Goal: Transaction & Acquisition: Download file/media

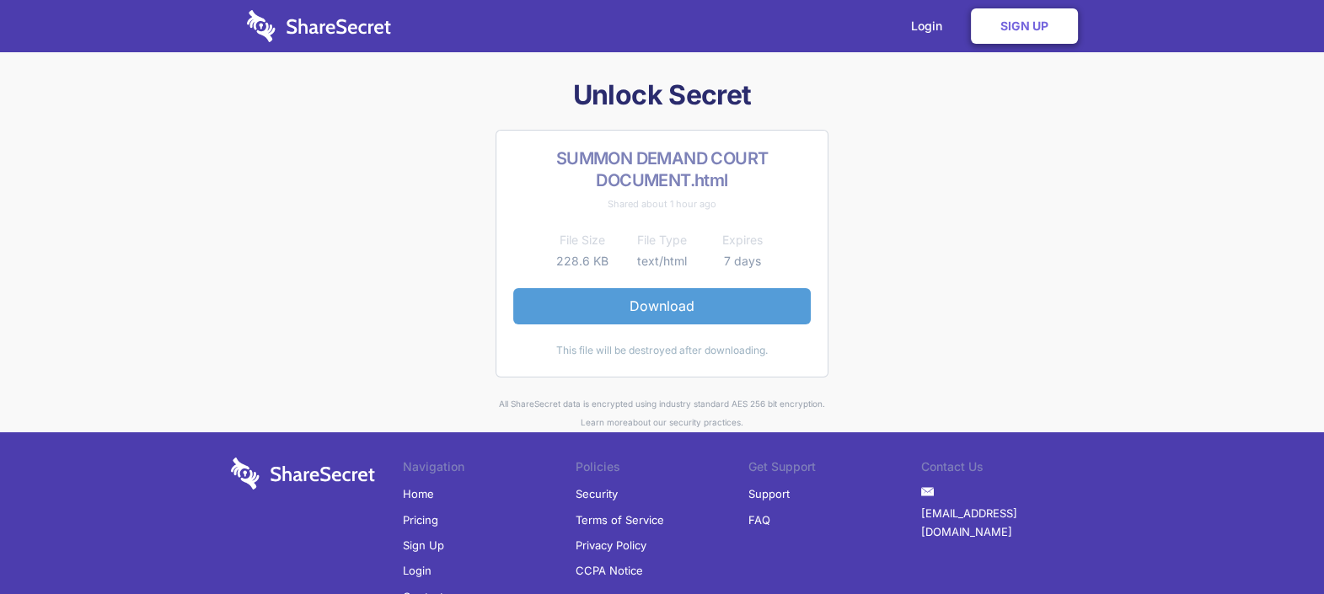
drag, startPoint x: 623, startPoint y: 296, endPoint x: 667, endPoint y: 295, distance: 44.7
click at [623, 296] on link "Download" at bounding box center [661, 305] width 297 height 35
click at [667, 307] on link "Download" at bounding box center [661, 305] width 297 height 35
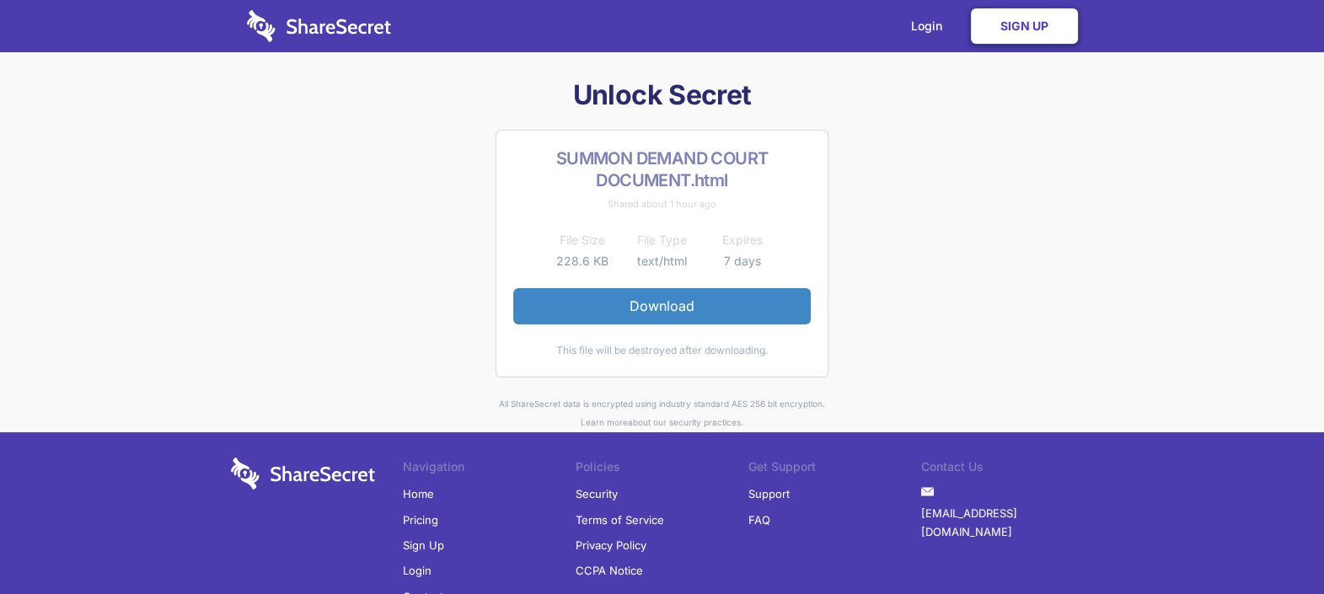
click at [1045, 13] on link "Sign Up" at bounding box center [1024, 25] width 107 height 35
